Goal: Use online tool/utility: Utilize a website feature to perform a specific function

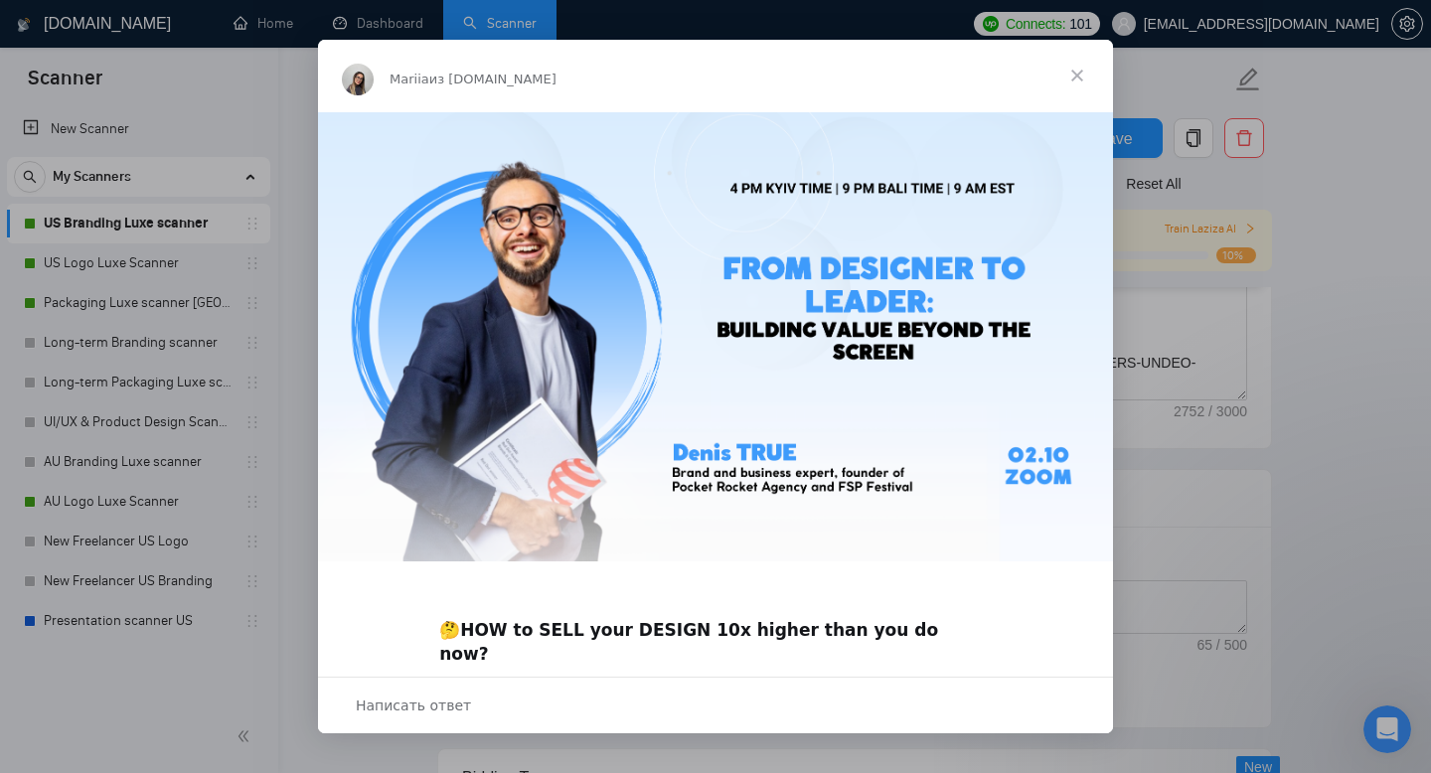
click at [1079, 74] on span "Закрыть" at bounding box center [1077, 76] width 72 height 72
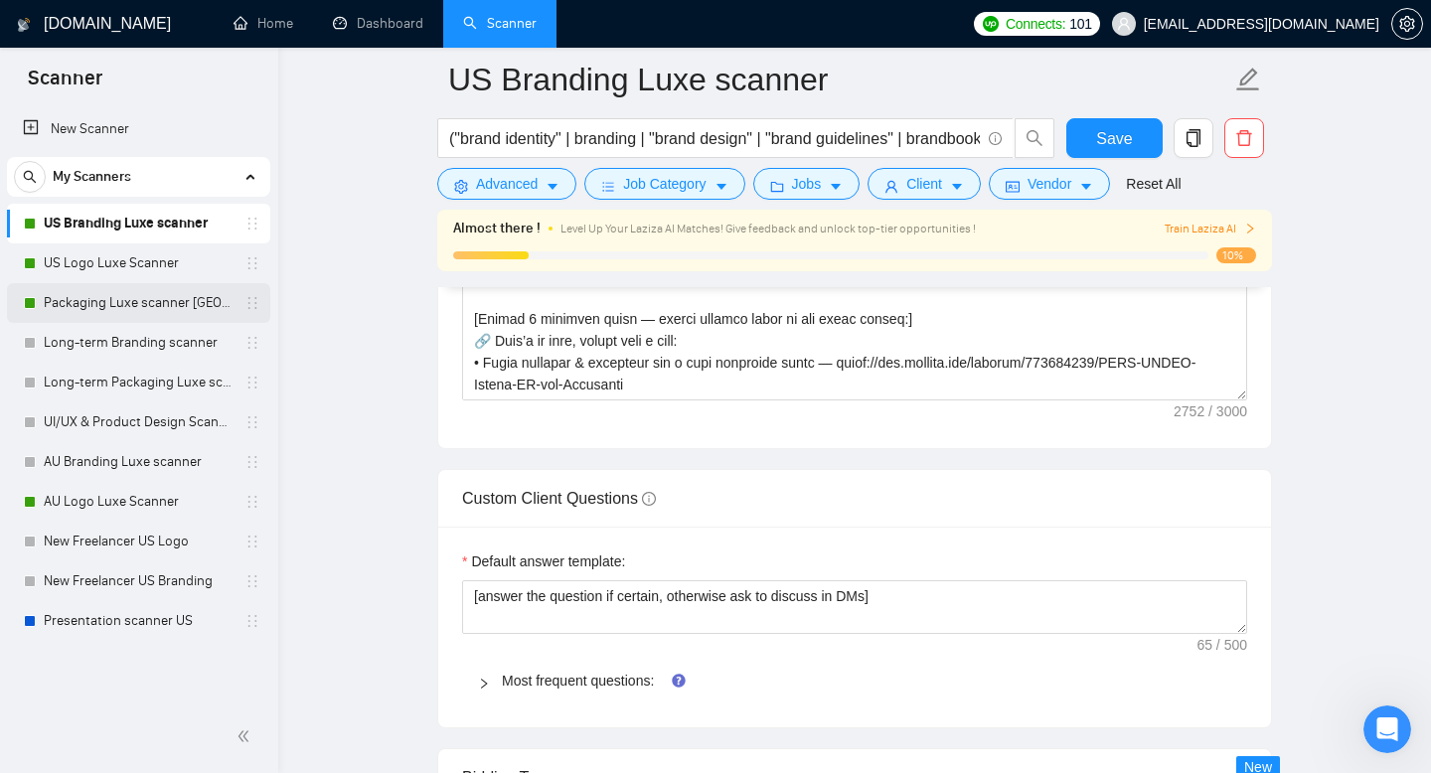
click at [147, 301] on link "Packaging Luxe scanner [GEOGRAPHIC_DATA]" at bounding box center [138, 303] width 189 height 40
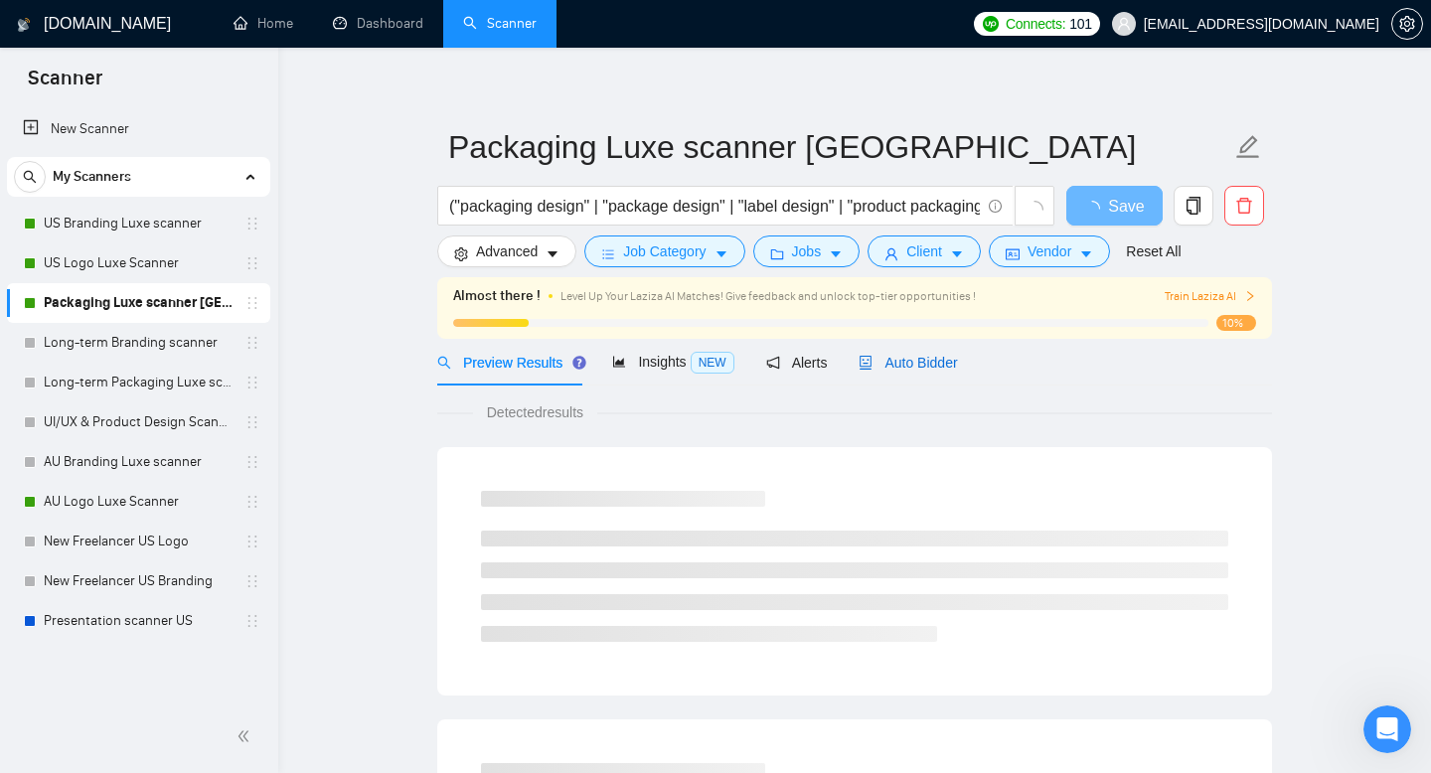
click at [924, 352] on div "Auto Bidder" at bounding box center [907, 363] width 98 height 22
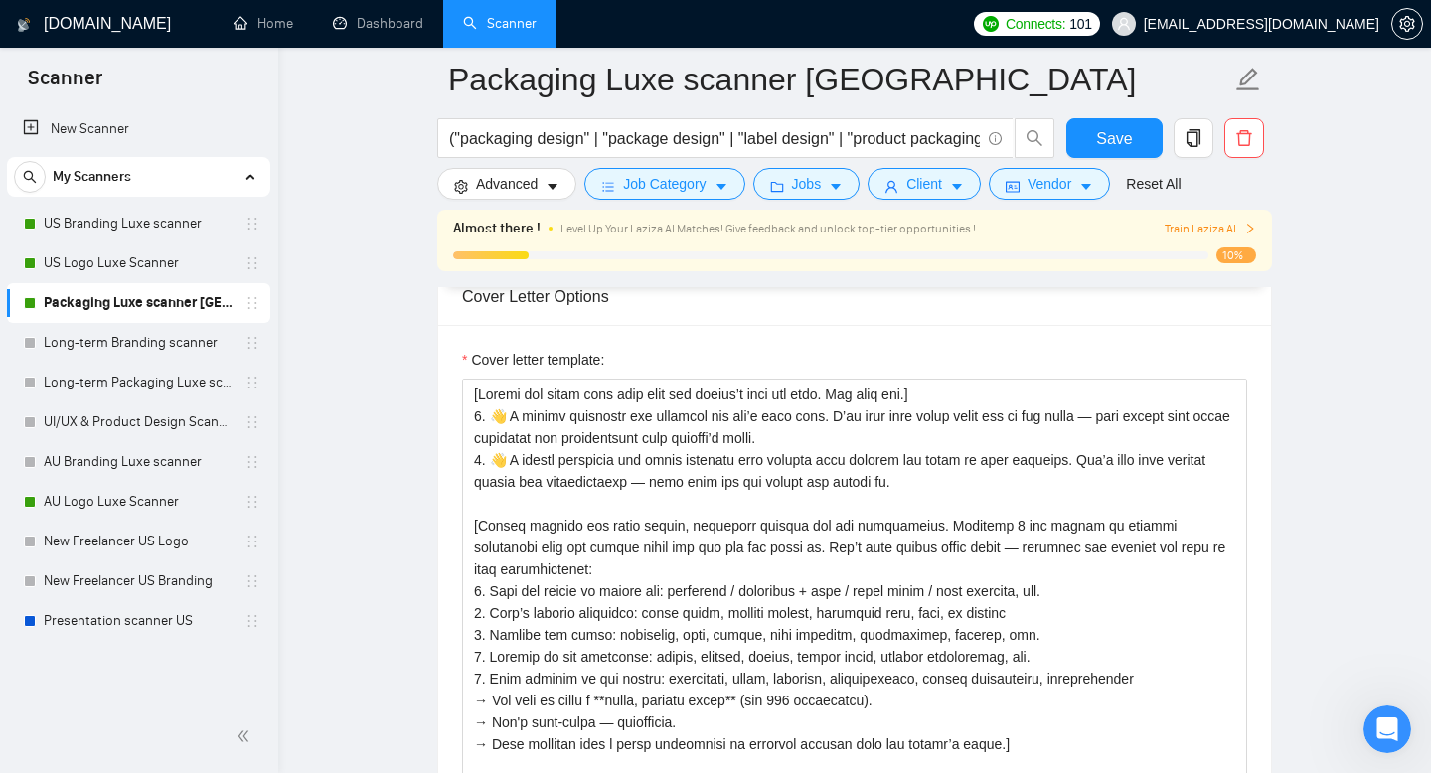
scroll to position [2303, 0]
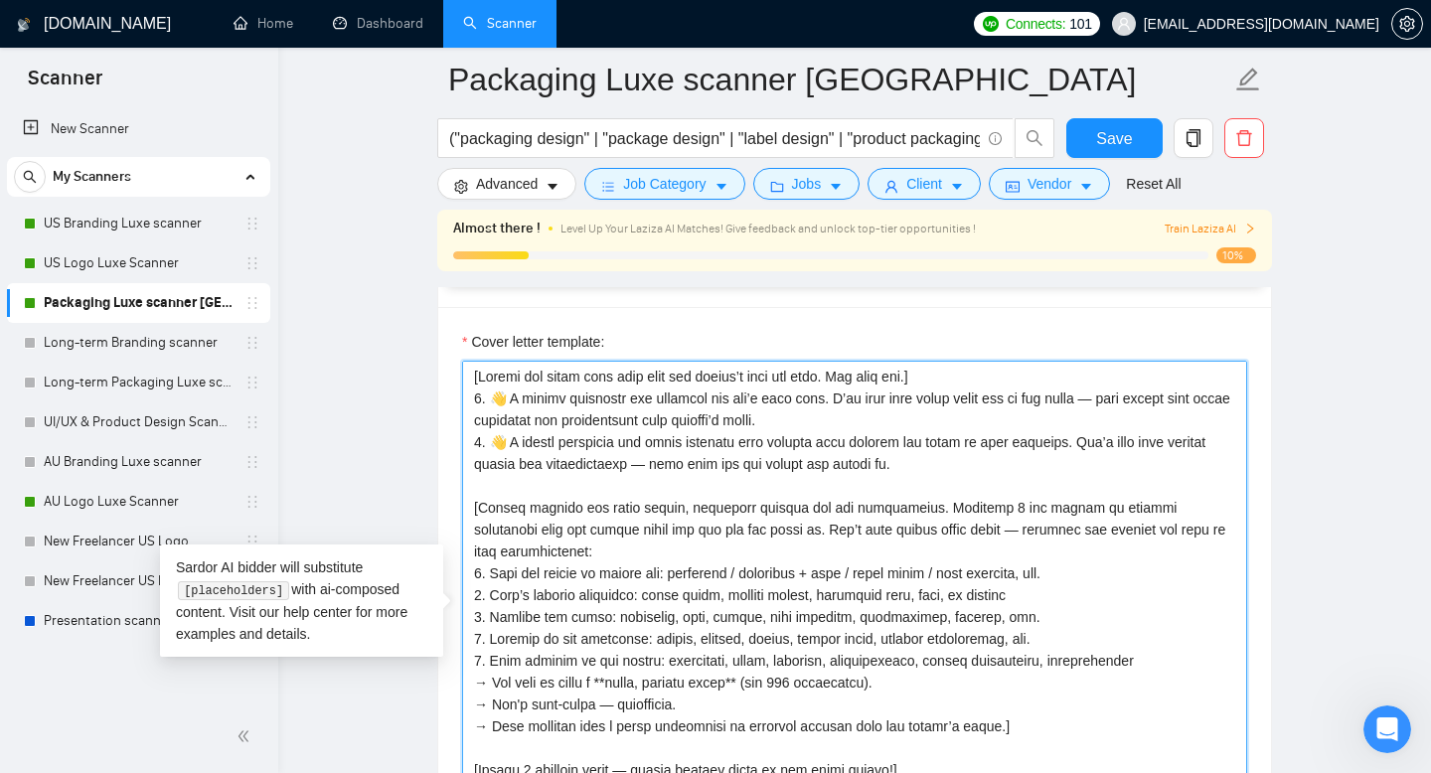
drag, startPoint x: 905, startPoint y: 498, endPoint x: 486, endPoint y: 481, distance: 419.6
click at [486, 481] on textarea "Cover letter template:" at bounding box center [854, 584] width 785 height 447
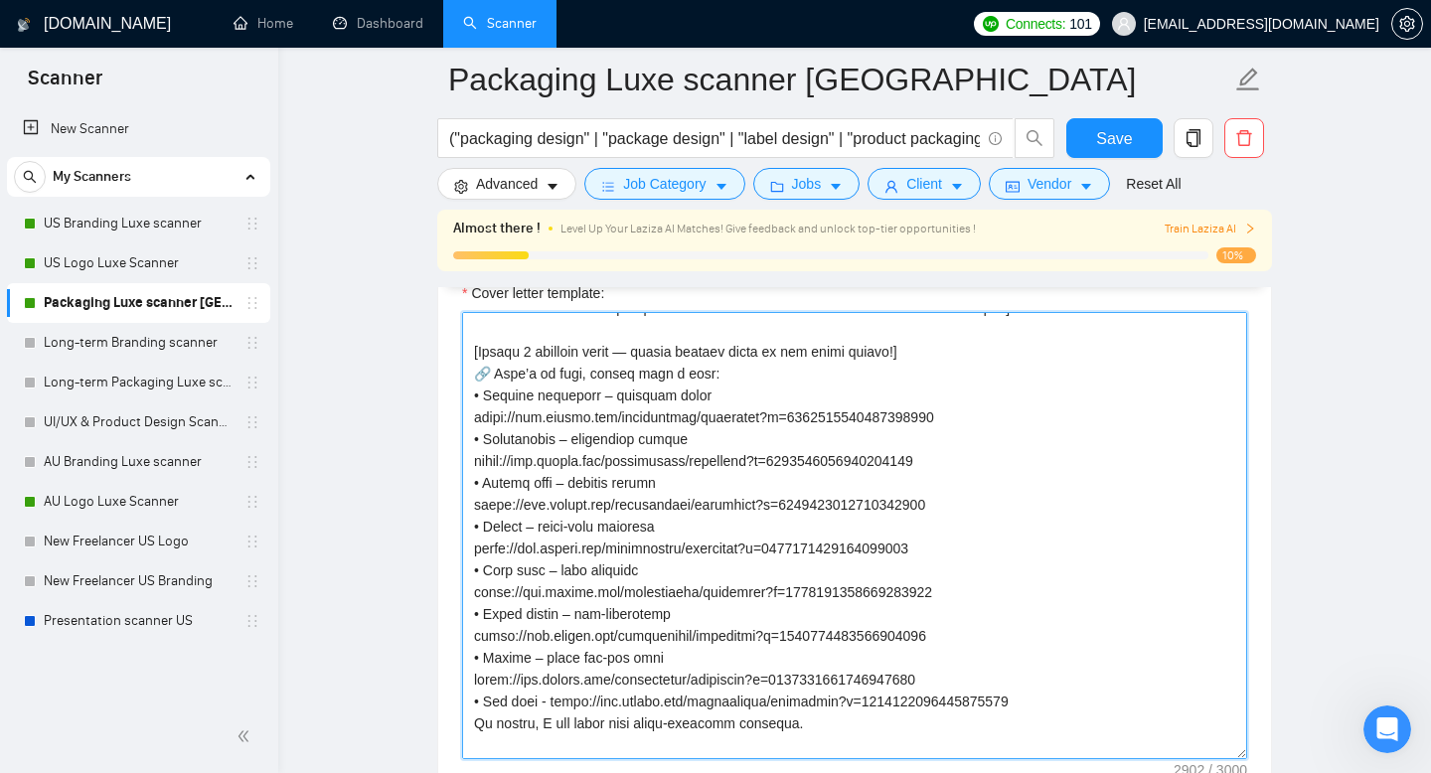
scroll to position [2352, 0]
drag, startPoint x: 474, startPoint y: 453, endPoint x: 852, endPoint y: 770, distance: 493.6
click at [852, 758] on textarea "Cover letter template:" at bounding box center [854, 534] width 785 height 447
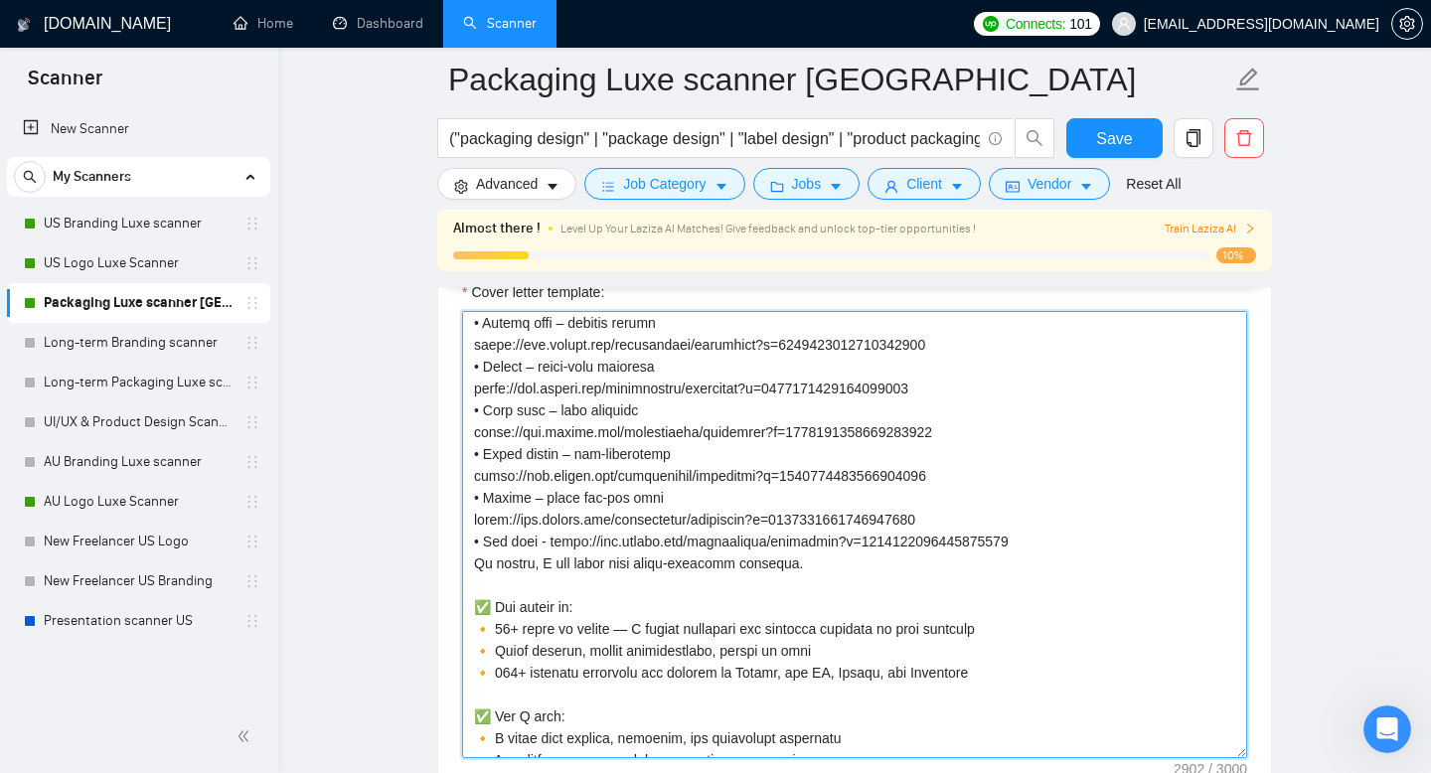
scroll to position [535, 0]
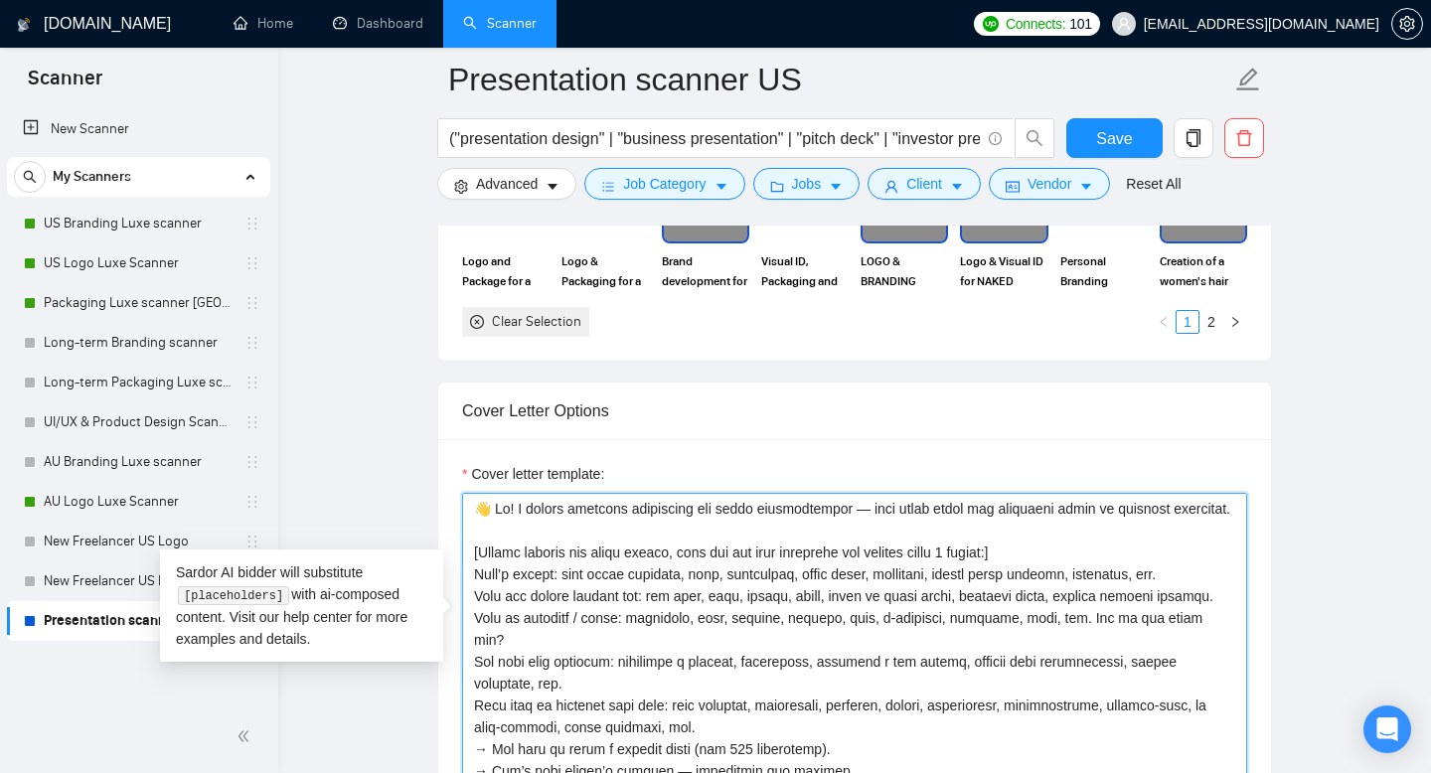
drag, startPoint x: 902, startPoint y: 480, endPoint x: 493, endPoint y: 482, distance: 409.3
click at [492, 481] on div "Cover letter template:" at bounding box center [854, 713] width 832 height 548
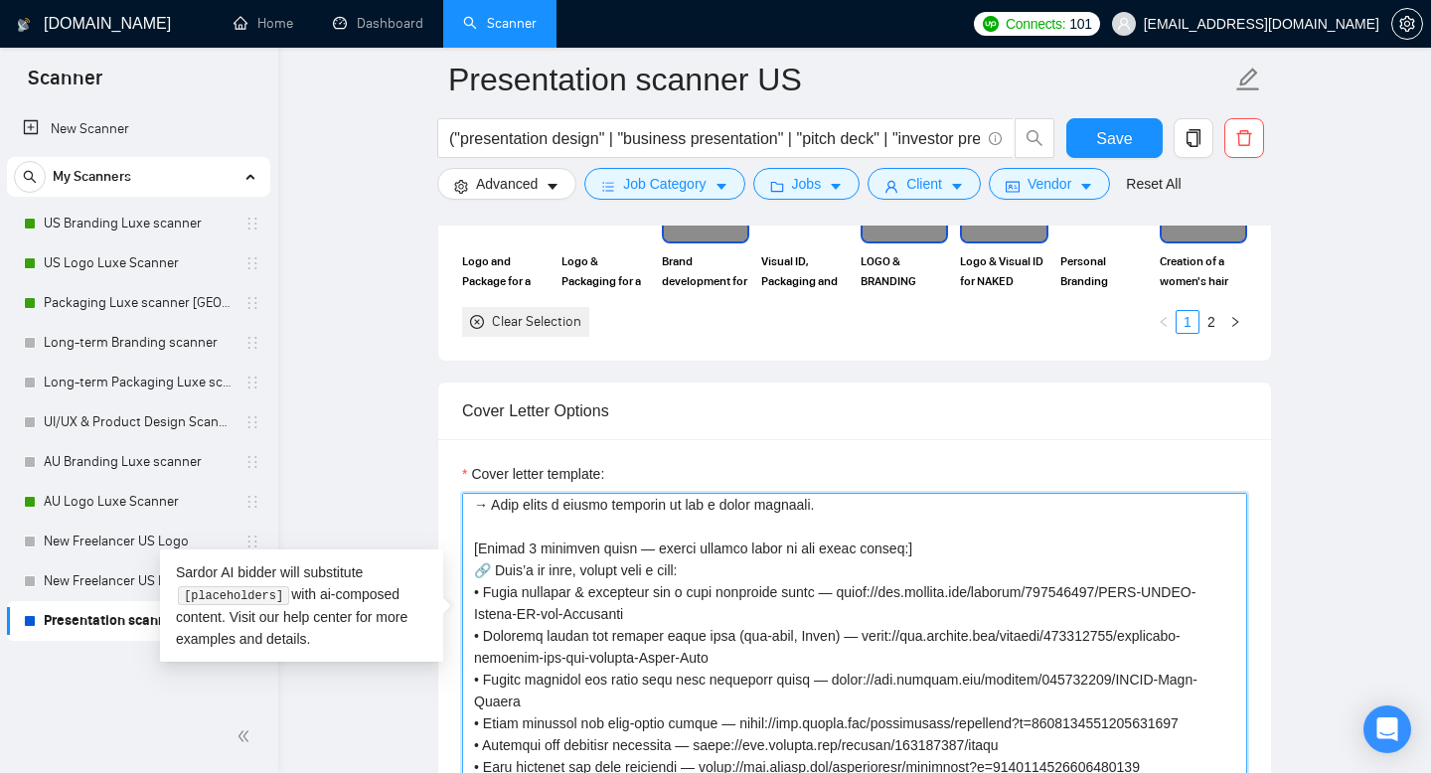
scroll to position [656, 0]
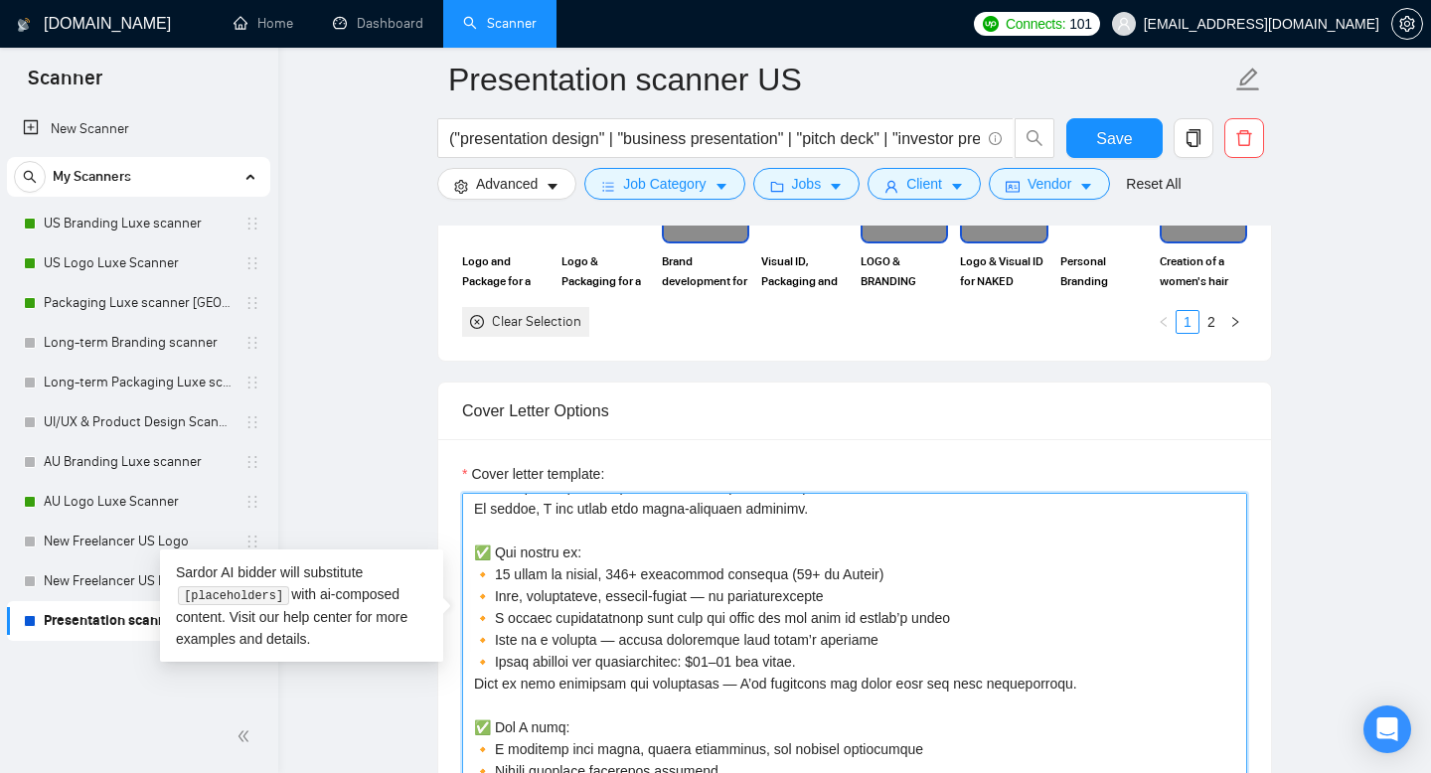
click at [746, 621] on textarea "Cover letter template:" at bounding box center [854, 716] width 785 height 447
drag, startPoint x: 895, startPoint y: 605, endPoint x: 477, endPoint y: 608, distance: 418.2
click at [477, 608] on textarea "Cover letter template:" at bounding box center [854, 716] width 785 height 447
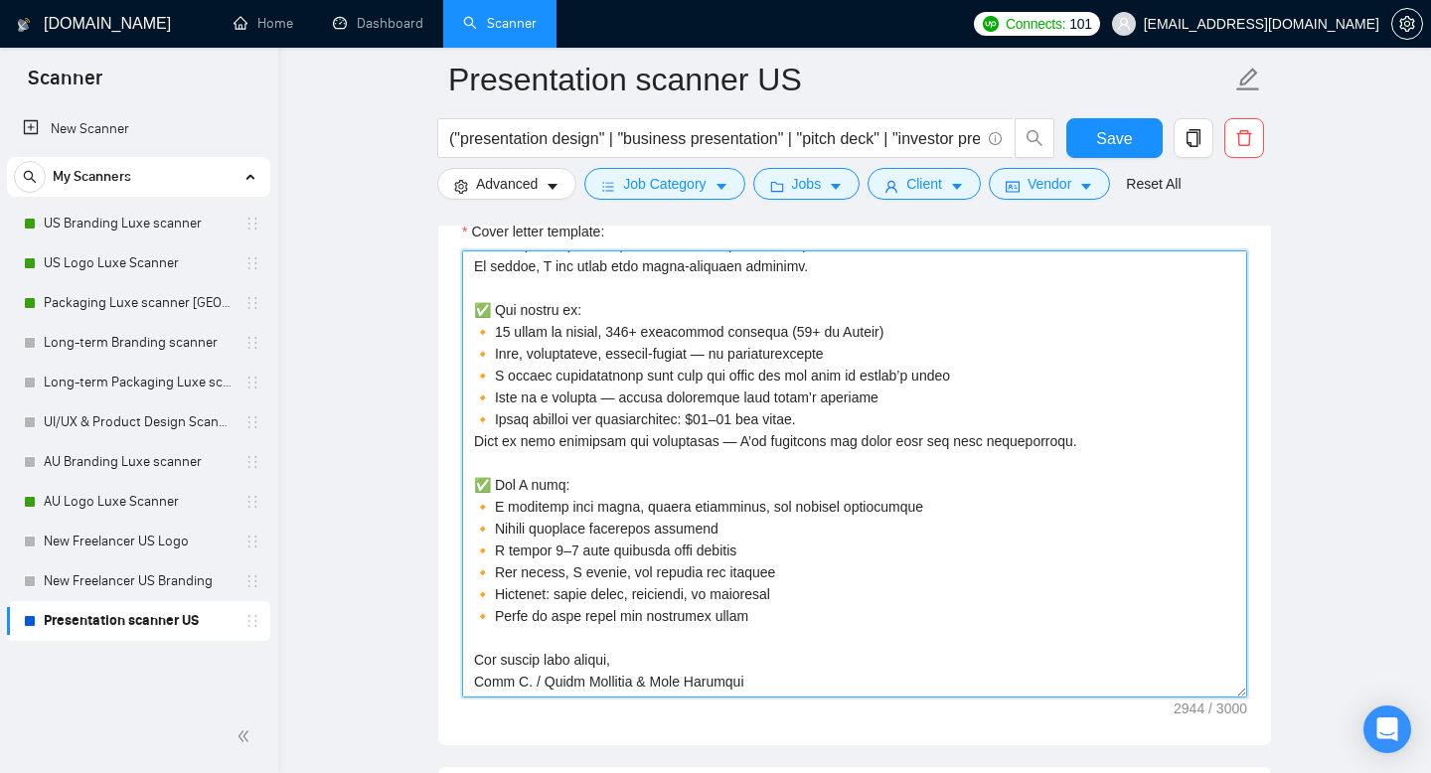
scroll to position [2391, 0]
